Goal: Task Accomplishment & Management: Manage account settings

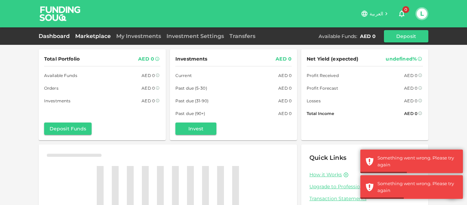
click at [91, 36] on link "Marketplace" at bounding box center [92, 36] width 41 height 6
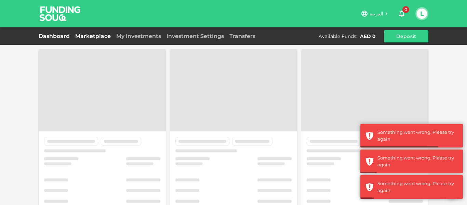
click at [65, 36] on link "Dashboard" at bounding box center [56, 36] width 34 height 6
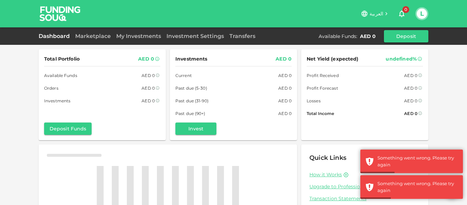
click at [95, 32] on div "Marketplace" at bounding box center [92, 36] width 41 height 8
click at [94, 33] on link "Marketplace" at bounding box center [92, 36] width 41 height 6
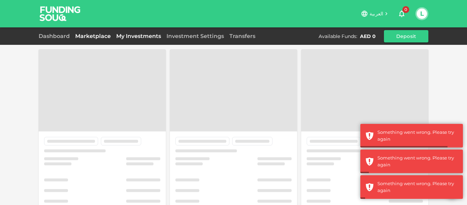
click at [141, 38] on link "My Investments" at bounding box center [138, 36] width 50 height 6
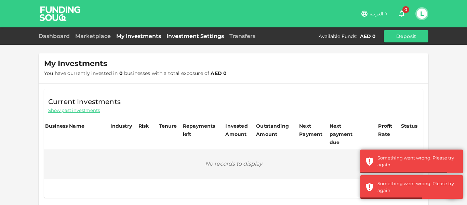
click at [178, 37] on link "Investment Settings" at bounding box center [195, 36] width 63 height 6
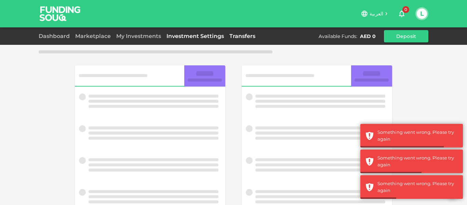
click at [241, 38] on link "Transfers" at bounding box center [242, 36] width 31 height 6
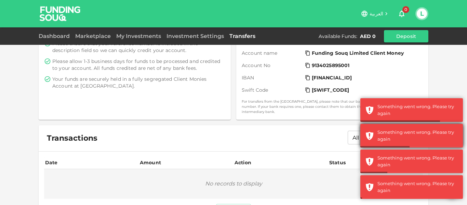
scroll to position [156, 0]
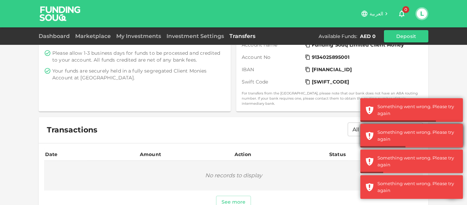
click at [419, 144] on div "Something went wrong. Please try again Something went wrong. Please try again S…" at bounding box center [411, 149] width 103 height 103
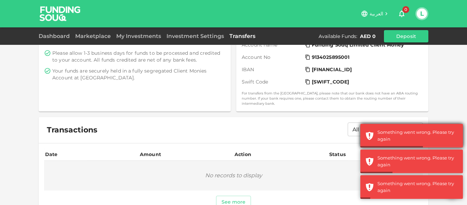
click at [418, 138] on div "Something went wrong. Please try again" at bounding box center [417, 135] width 80 height 13
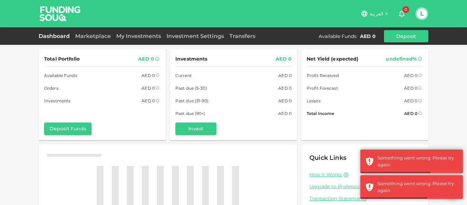
click at [422, 14] on button "L" at bounding box center [422, 14] width 10 height 10
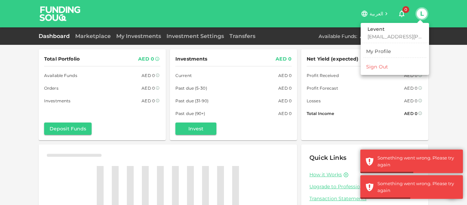
click at [379, 65] on div "Sign Out" at bounding box center [377, 66] width 22 height 7
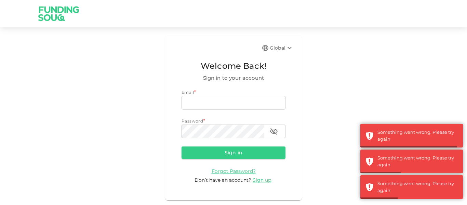
type input "[EMAIL_ADDRESS][PERSON_NAME][DOMAIN_NAME]"
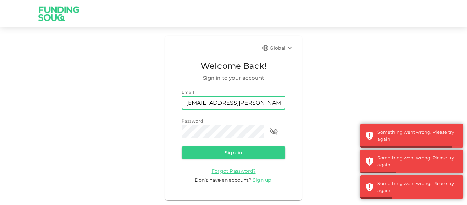
drag, startPoint x: 185, startPoint y: 111, endPoint x: 200, endPoint y: 100, distance: 18.8
click at [186, 111] on div "Email email mohanad.y.yasin@hotmail.com email Password password password" at bounding box center [233, 113] width 104 height 49
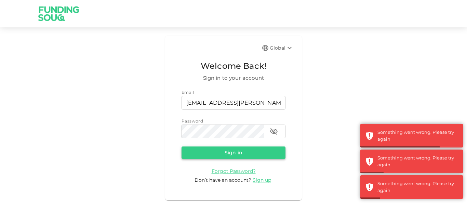
click at [194, 154] on button "Sign in" at bounding box center [233, 152] width 104 height 12
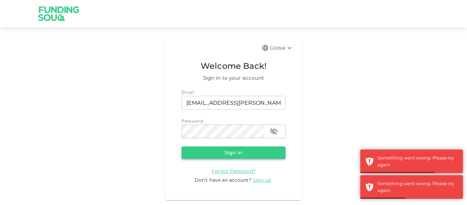
click at [191, 150] on button "Sign in" at bounding box center [233, 152] width 104 height 12
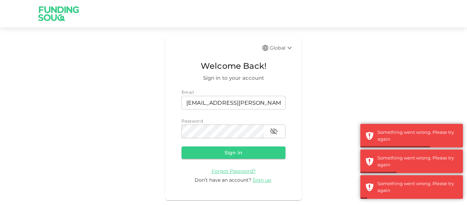
click at [165, 170] on div "Global Welcome Back! Sign in to your account Email email mohanad.y.yasin@hotmai…" at bounding box center [233, 118] width 467 height 164
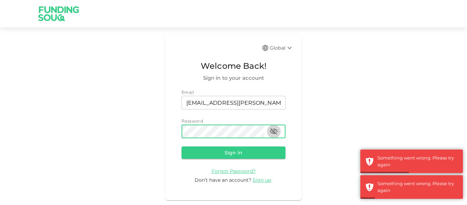
click at [274, 130] on icon "button" at bounding box center [274, 131] width 8 height 6
click at [244, 156] on button "Sign in" at bounding box center [233, 152] width 104 height 12
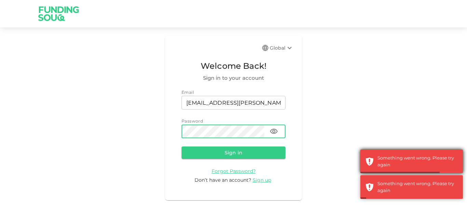
click at [392, 170] on div "Something went wrong. Please try again" at bounding box center [411, 161] width 103 height 24
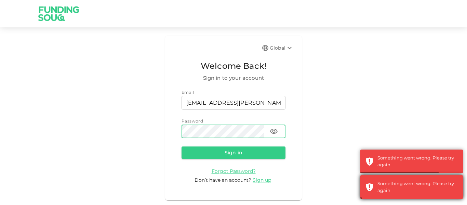
click at [388, 180] on div "Something went wrong. Please try again" at bounding box center [417, 186] width 80 height 13
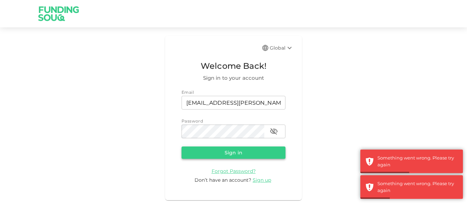
click at [204, 156] on button "Sign in" at bounding box center [233, 152] width 104 height 12
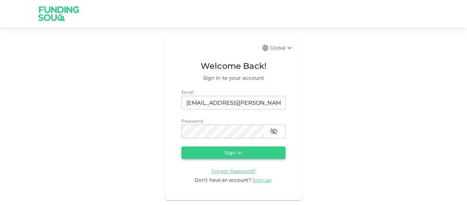
click at [223, 146] on form "Email email mohanad.y.yasin@hotmail.com email Password password password Sign i…" at bounding box center [233, 136] width 104 height 95
click at [223, 148] on button "Sign in" at bounding box center [233, 152] width 104 height 12
click at [194, 157] on button "Sign in" at bounding box center [233, 152] width 104 height 12
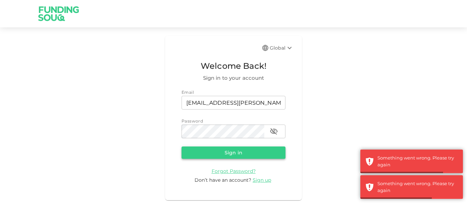
click at [263, 151] on button "Sign in" at bounding box center [233, 152] width 104 height 12
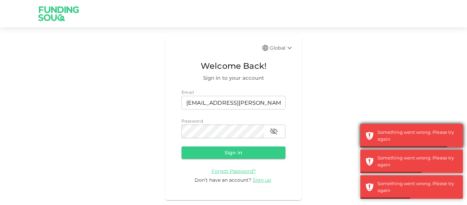
click at [410, 144] on div "Something went wrong. Please try again" at bounding box center [411, 136] width 103 height 24
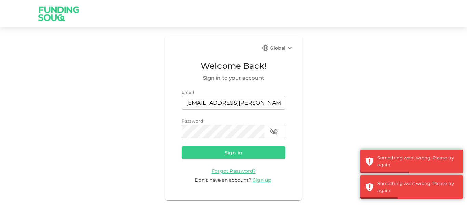
click at [410, 140] on div "Global Welcome Back! Sign in to your account Email email [EMAIL_ADDRESS][PERSON…" at bounding box center [233, 118] width 467 height 164
drag, startPoint x: 408, startPoint y: 154, endPoint x: 405, endPoint y: 163, distance: 9.7
click at [408, 154] on div "Something went wrong. Please try again" at bounding box center [411, 161] width 103 height 24
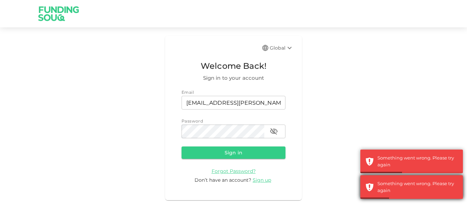
drag, startPoint x: 404, startPoint y: 167, endPoint x: 401, endPoint y: 175, distance: 8.4
click at [401, 174] on body "Global Welcome Back! Sign in to your account Email email mohanad.y.yasin@hotmai…" at bounding box center [233, 102] width 467 height 205
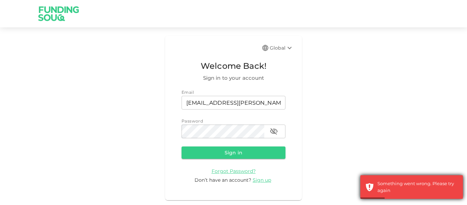
drag, startPoint x: 401, startPoint y: 175, endPoint x: 396, endPoint y: 186, distance: 11.6
click at [399, 179] on div "Something went wrong. Please try again" at bounding box center [411, 187] width 103 height 24
click at [394, 187] on div "Something went wrong. Please try again" at bounding box center [417, 186] width 80 height 13
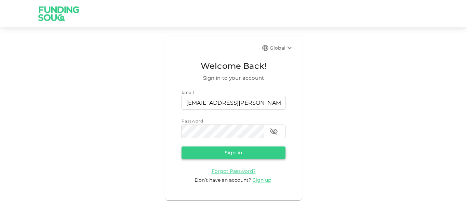
click at [233, 153] on button "Sign in" at bounding box center [233, 152] width 104 height 12
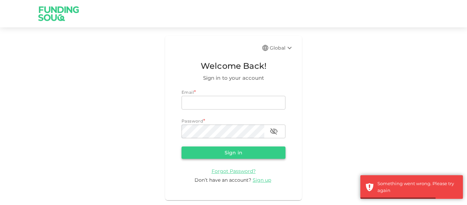
type input "[EMAIL_ADDRESS][PERSON_NAME][DOMAIN_NAME]"
click at [255, 155] on button "Sign in" at bounding box center [233, 152] width 104 height 12
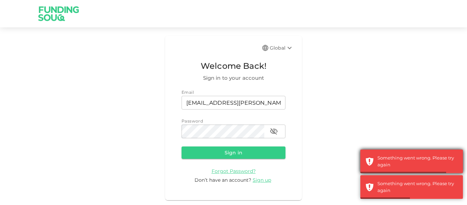
click at [402, 156] on div "Something went wrong. Please try again" at bounding box center [417, 160] width 80 height 13
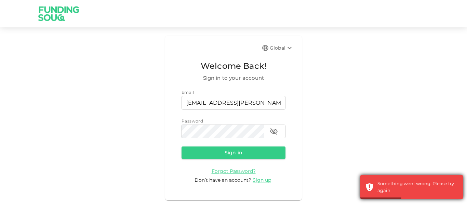
click at [408, 179] on div "Something went wrong. Please try again" at bounding box center [411, 187] width 103 height 24
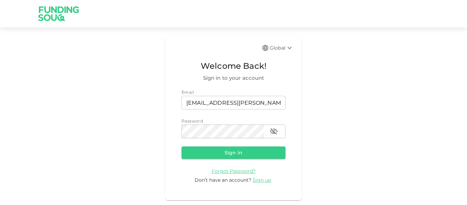
click at [406, 184] on div "Global Welcome Back! Sign in to your account Email email mohanad.y.yasin@hotmai…" at bounding box center [233, 118] width 467 height 164
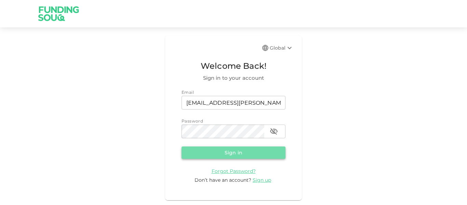
click at [231, 148] on button "Sign in" at bounding box center [233, 152] width 104 height 12
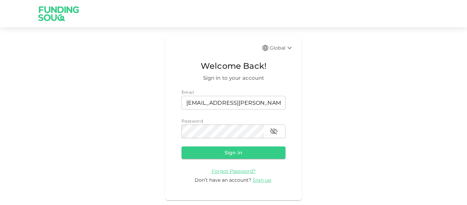
click at [196, 151] on button "Sign in" at bounding box center [233, 152] width 104 height 12
click at [203, 159] on form "Email email mohanad.y.yasin@hotmail.com email Password password password Sign i…" at bounding box center [233, 136] width 104 height 95
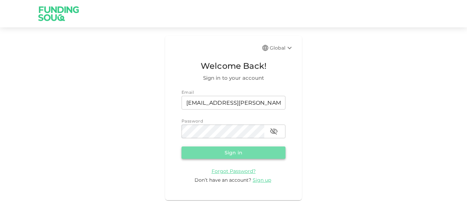
click at [203, 151] on button "Sign in" at bounding box center [233, 152] width 104 height 12
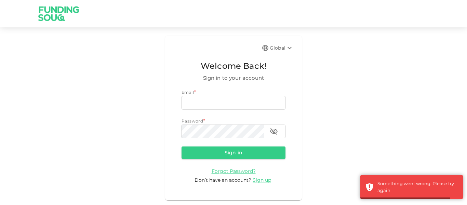
type input "[EMAIL_ADDRESS][PERSON_NAME][DOMAIN_NAME]"
click at [240, 149] on button "Sign in" at bounding box center [233, 152] width 104 height 12
